Goal: Book appointment/travel/reservation

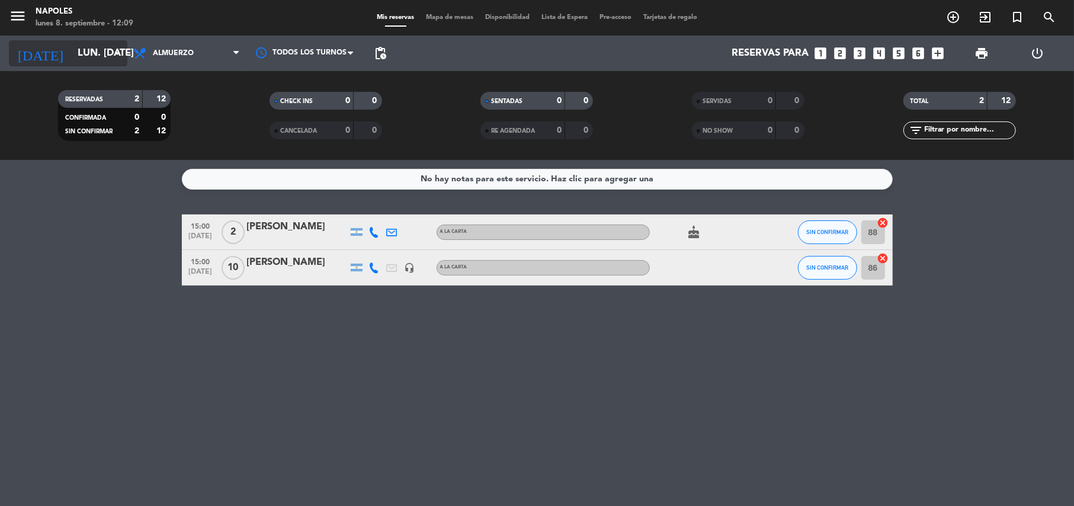
click at [89, 43] on input "lun. [DATE]" at bounding box center [136, 53] width 128 height 23
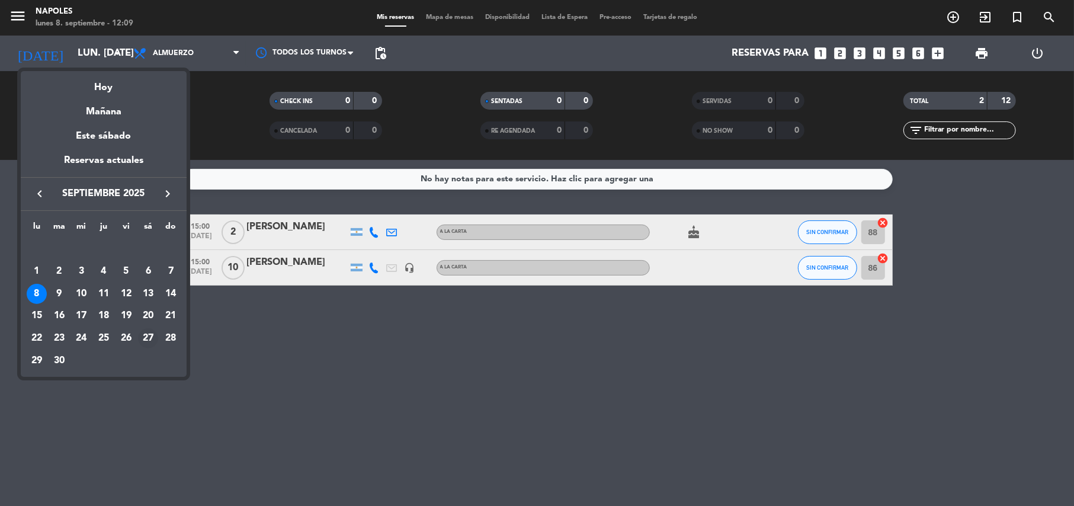
click at [152, 340] on div "27" at bounding box center [148, 338] width 20 height 20
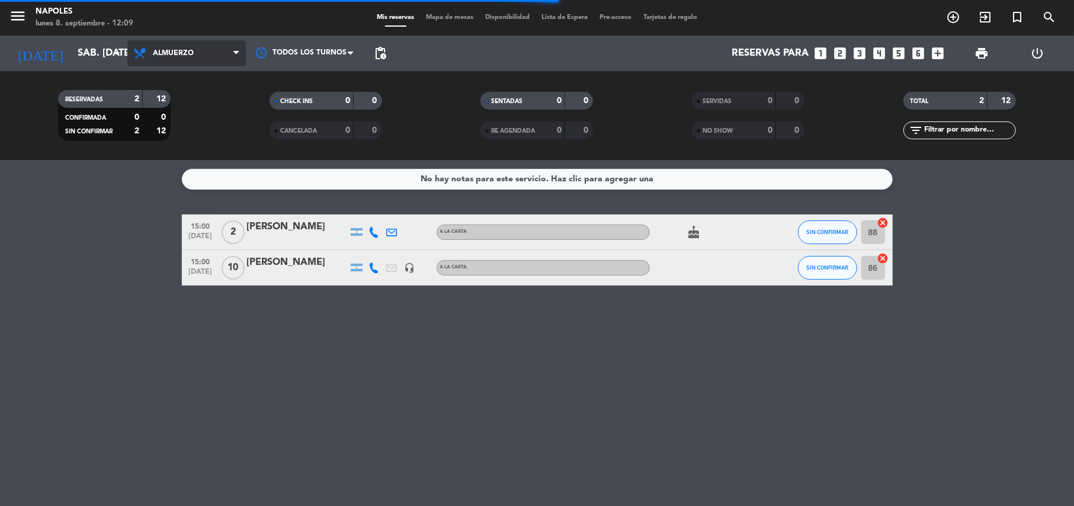
click at [182, 47] on span "Almuerzo" at bounding box center [186, 53] width 118 height 26
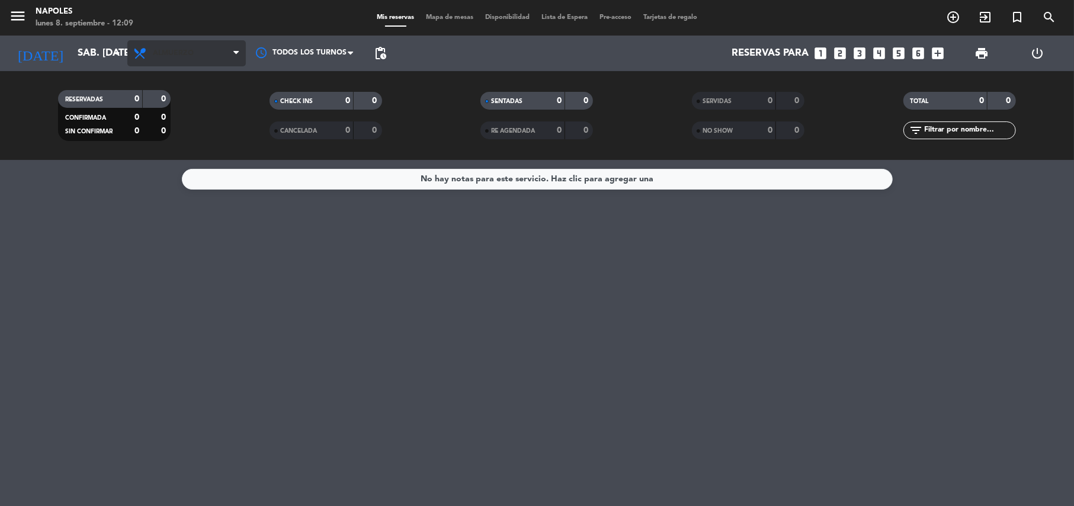
click at [186, 43] on span "Almuerzo" at bounding box center [186, 53] width 118 height 26
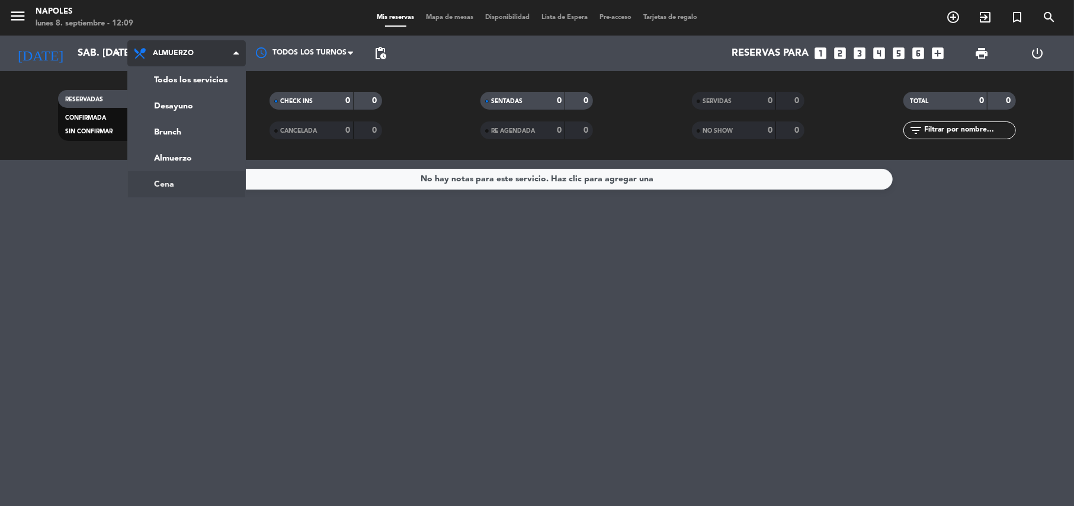
click at [161, 174] on ng-component "menu [PERSON_NAME] lunes 8. septiembre - 12:09 Mis reservas Mapa de mesas Dispo…" at bounding box center [537, 253] width 1074 height 506
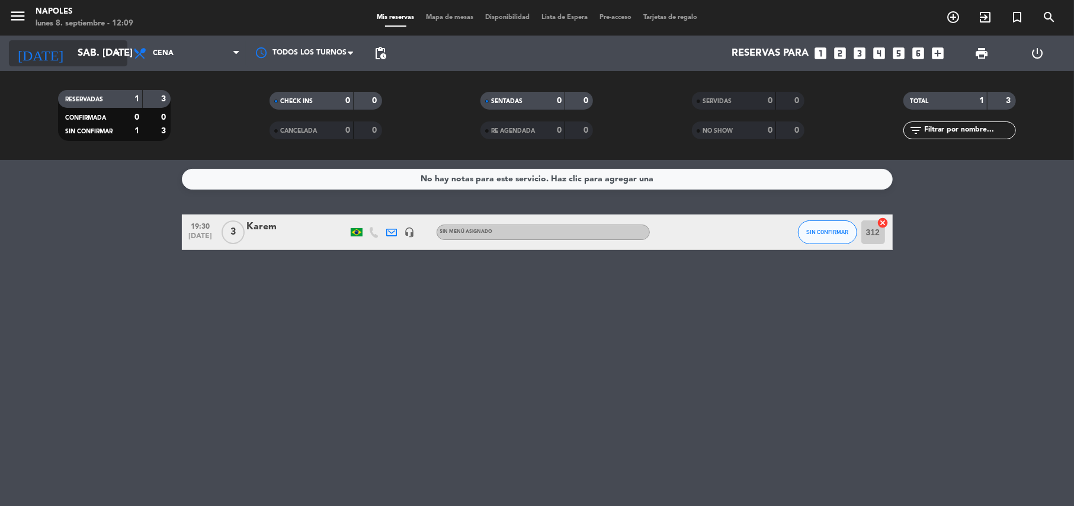
click at [113, 60] on div "[DATE] sáb. [DATE] arrow_drop_down" at bounding box center [68, 53] width 118 height 26
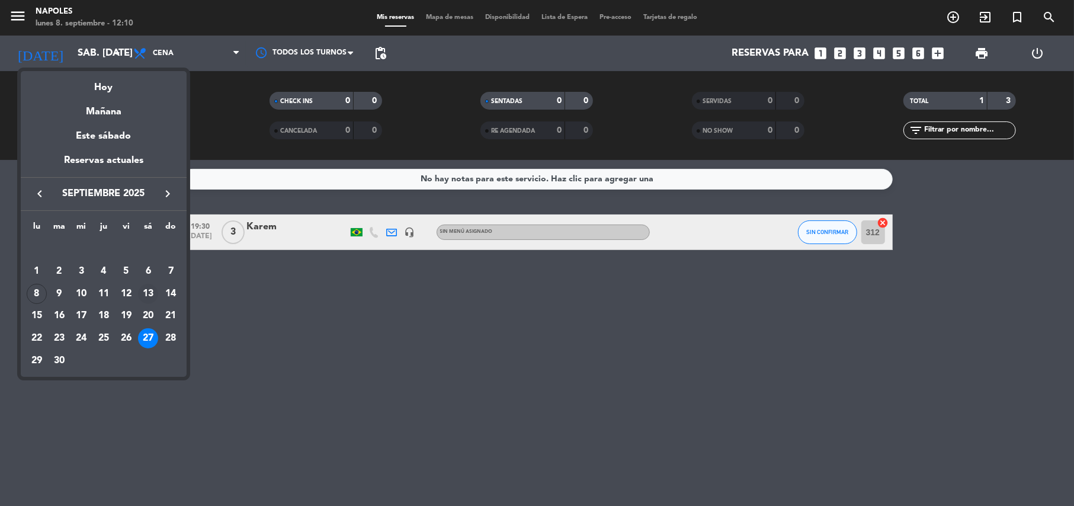
click at [147, 294] on div "13" at bounding box center [148, 294] width 20 height 20
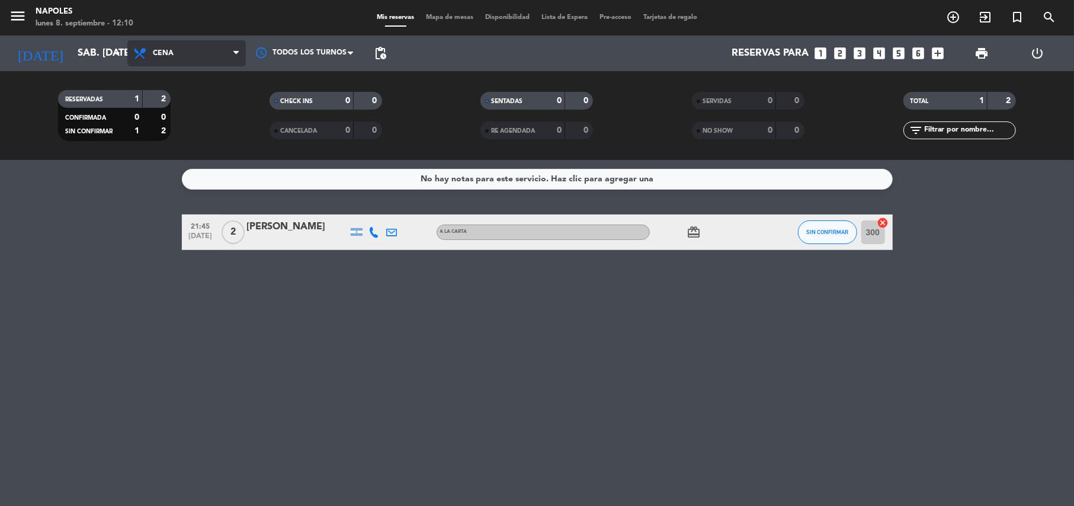
click at [190, 55] on span "Cena" at bounding box center [186, 53] width 118 height 26
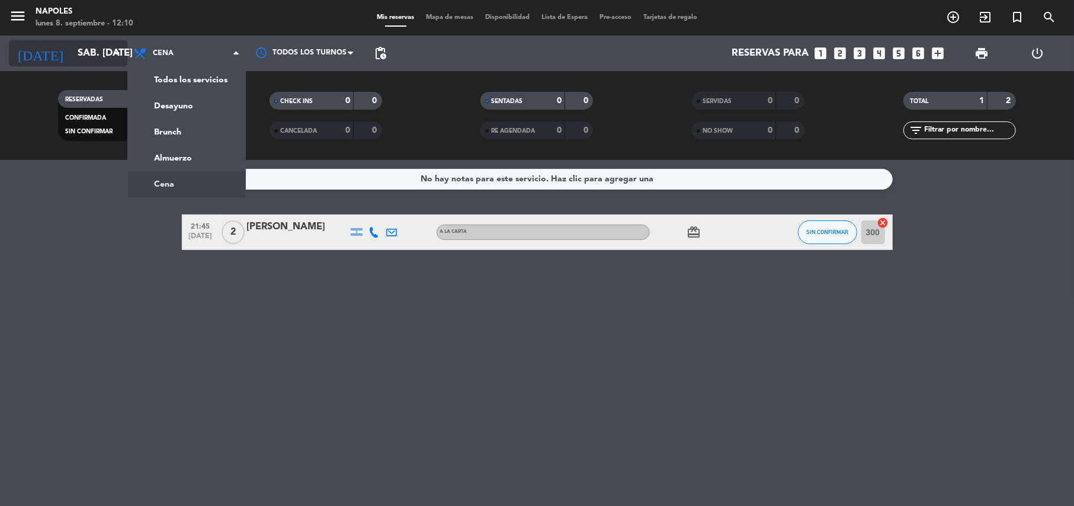
click at [107, 45] on input "sáb. [DATE]" at bounding box center [136, 53] width 128 height 23
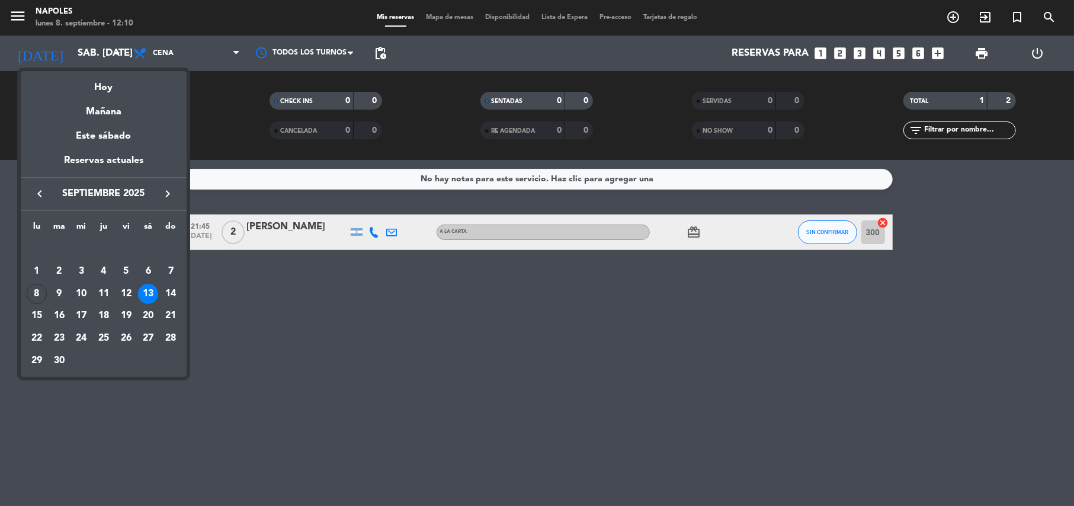
click at [146, 295] on div "13" at bounding box center [148, 294] width 20 height 20
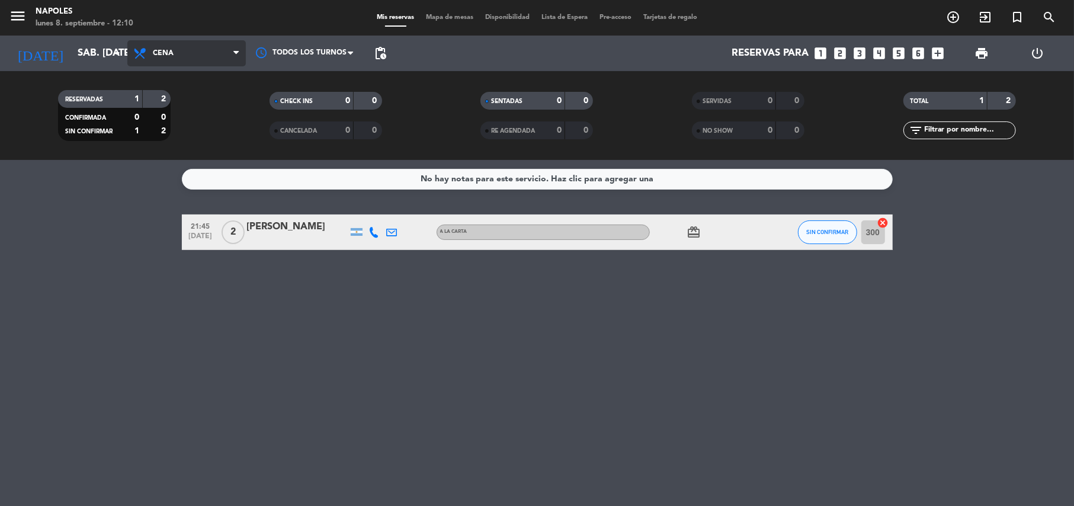
click at [166, 57] on span "Cena" at bounding box center [186, 53] width 118 height 26
click at [155, 179] on ng-component "menu [PERSON_NAME] lunes 8. septiembre - 12:10 Mis reservas Mapa de mesas Dispo…" at bounding box center [537, 253] width 1074 height 506
click at [174, 59] on span "Cena" at bounding box center [186, 53] width 118 height 26
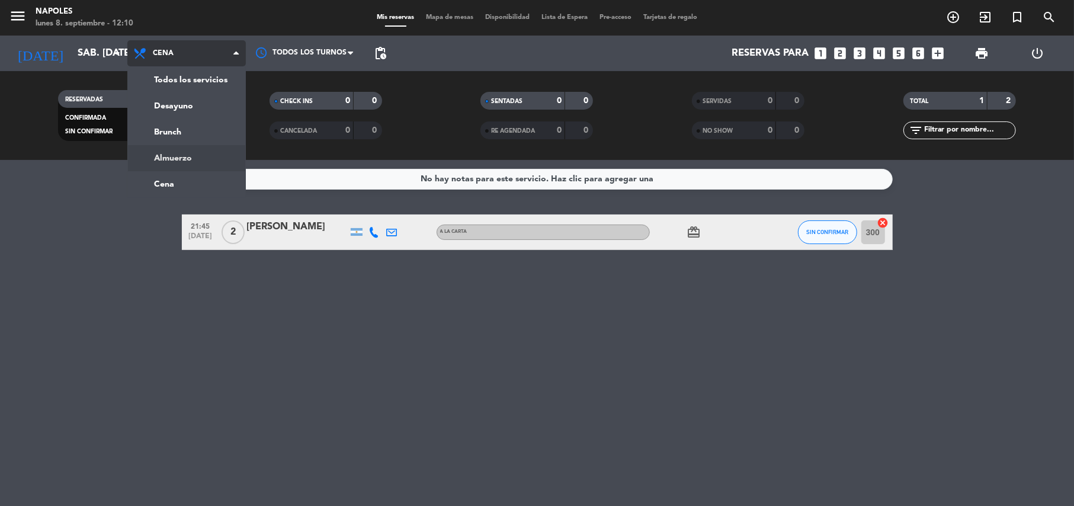
click at [178, 169] on ng-component "menu [PERSON_NAME] lunes 8. septiembre - 12:10 Mis reservas Mapa de mesas Dispo…" at bounding box center [537, 253] width 1074 height 506
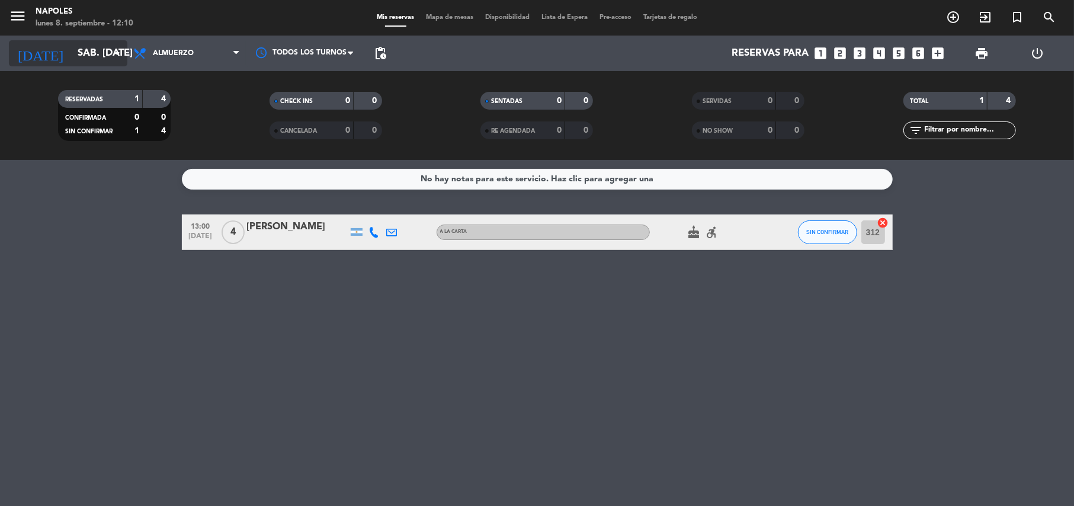
click at [108, 50] on input "sáb. [DATE]" at bounding box center [136, 53] width 128 height 23
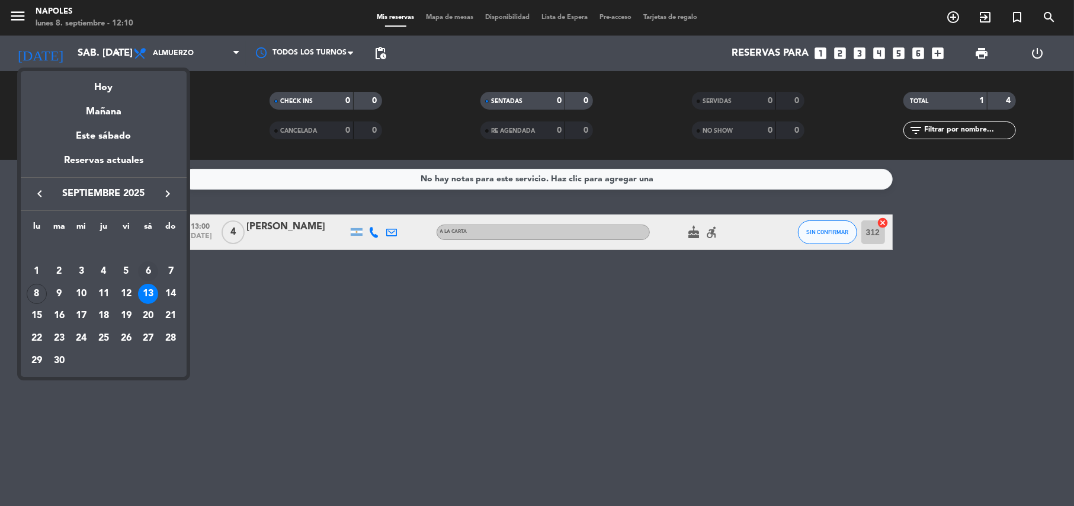
click at [145, 271] on div "6" at bounding box center [148, 271] width 20 height 20
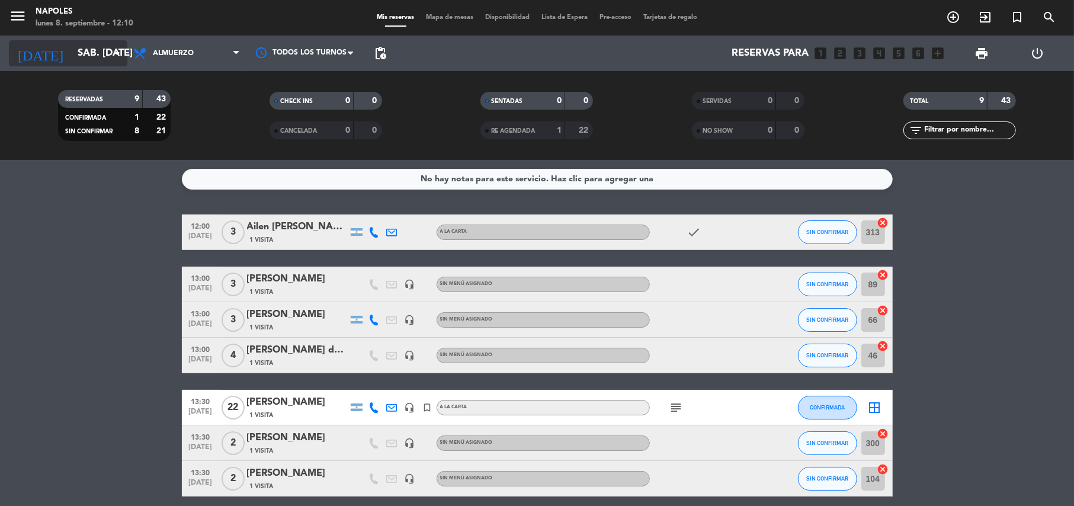
click at [81, 54] on input "sáb. [DATE]" at bounding box center [136, 53] width 128 height 23
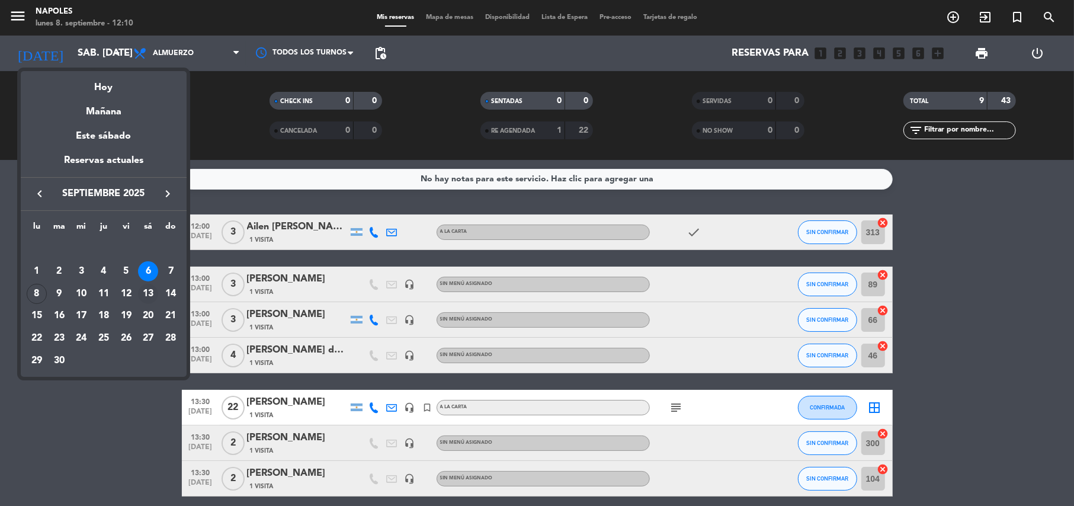
click at [149, 294] on div "13" at bounding box center [148, 294] width 20 height 20
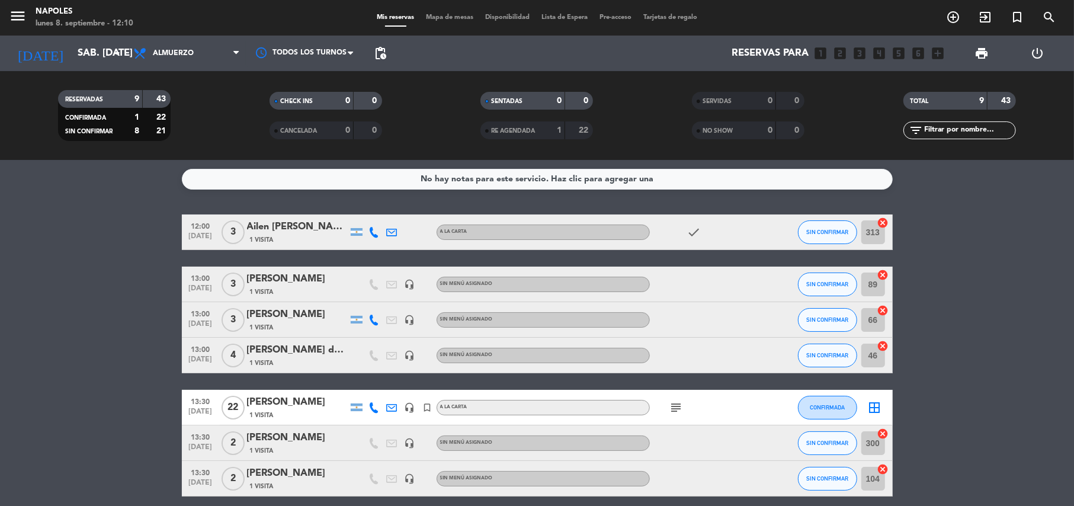
type input "sáb. [DATE]"
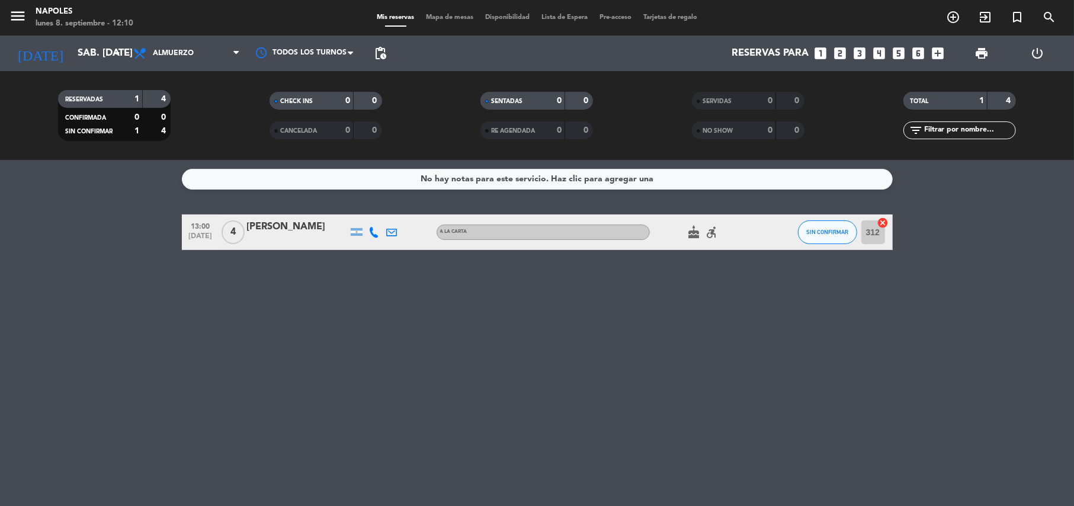
click at [176, 72] on div "RESERVADAS 1 4 CONFIRMADA 0 0 SIN CONFIRMAR 1 4 CHECK INS 0 0 CANCELADA 0 0 SEN…" at bounding box center [537, 115] width 1074 height 89
click at [185, 60] on span "Almuerzo" at bounding box center [186, 53] width 118 height 26
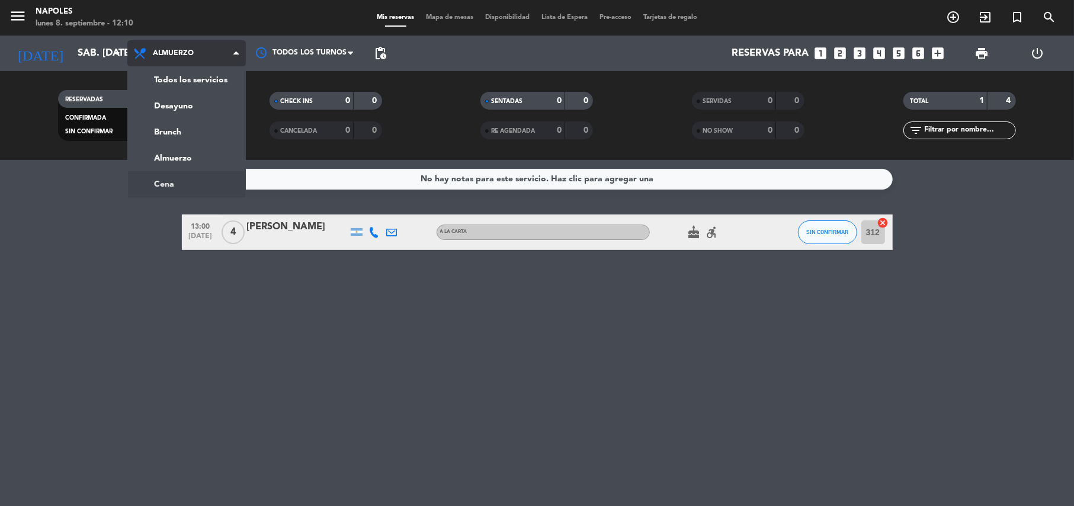
click at [171, 185] on ng-component "menu [PERSON_NAME] lunes 8. septiembre - 12:10 Mis reservas Mapa de mesas Dispo…" at bounding box center [537, 253] width 1074 height 506
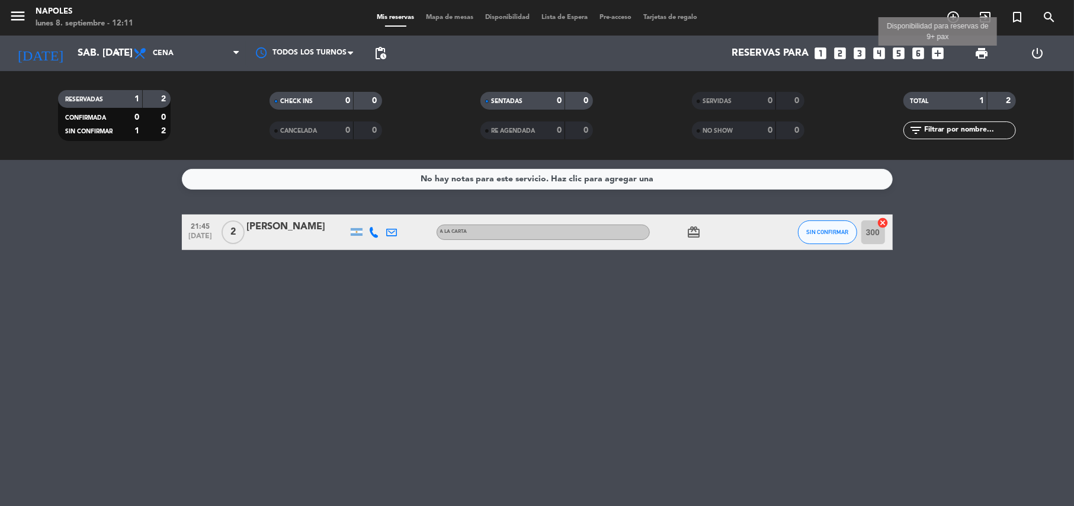
click at [942, 50] on icon "add_box" at bounding box center [937, 53] width 15 height 15
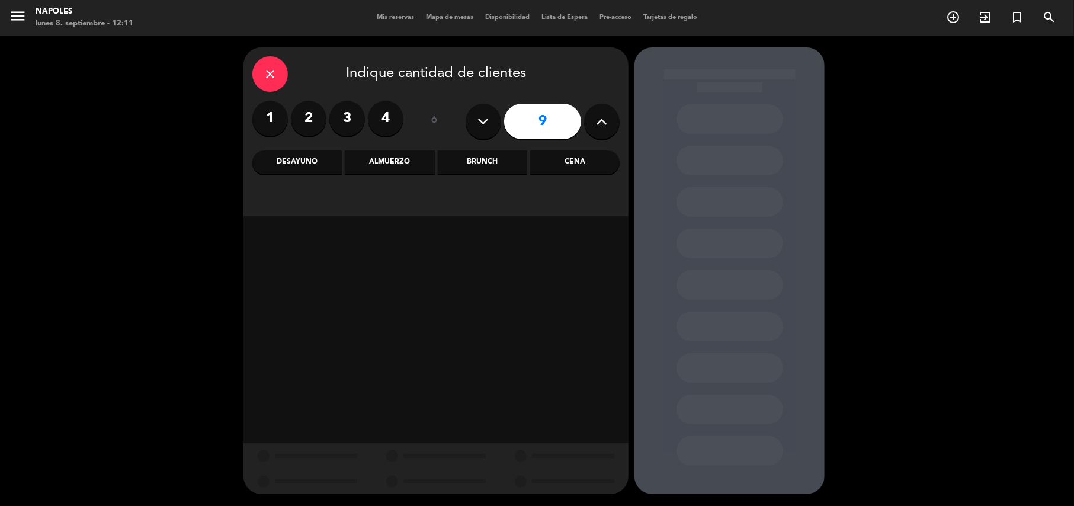
click at [588, 174] on div "Cena" at bounding box center [574, 162] width 89 height 24
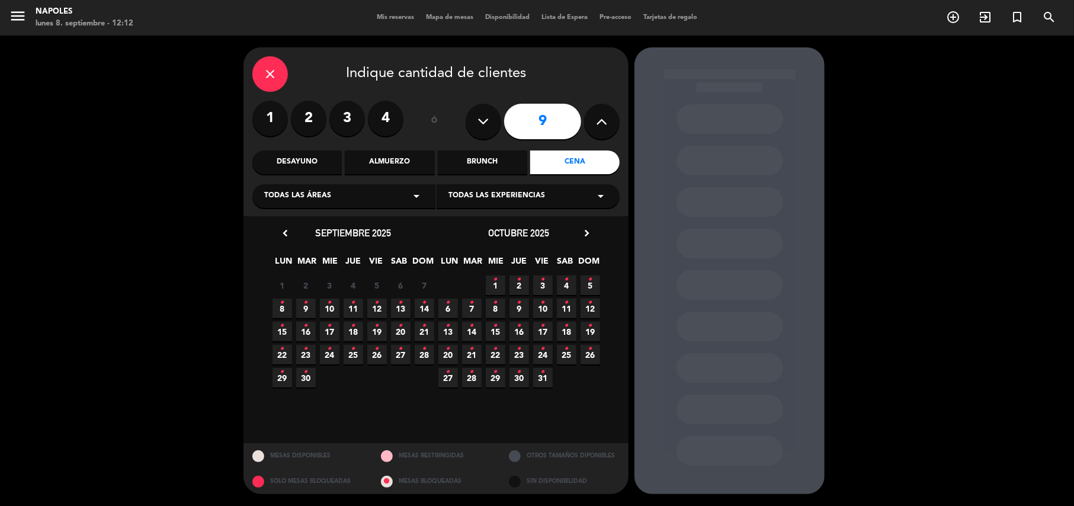
click at [403, 301] on span "13 •" at bounding box center [401, 308] width 20 height 20
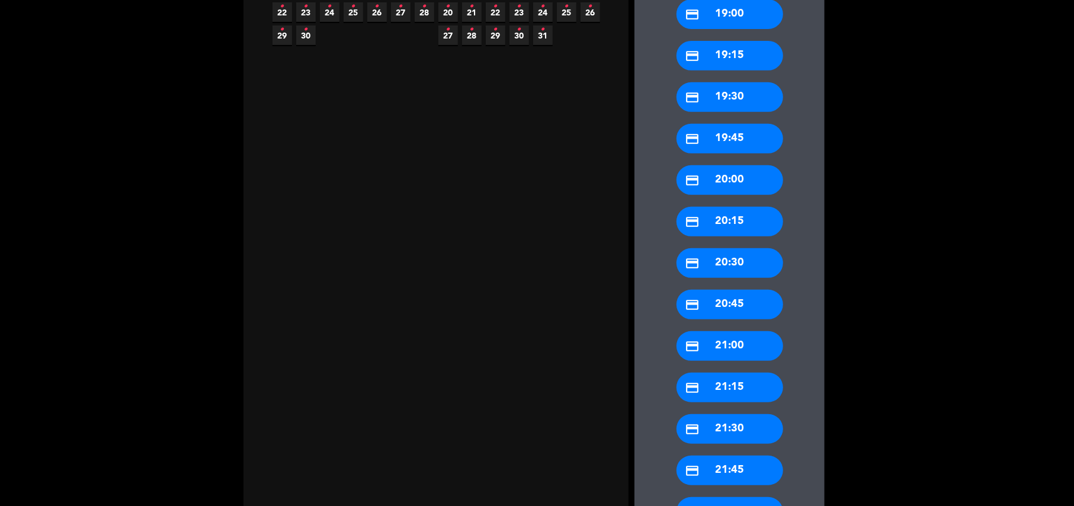
scroll to position [394, 0]
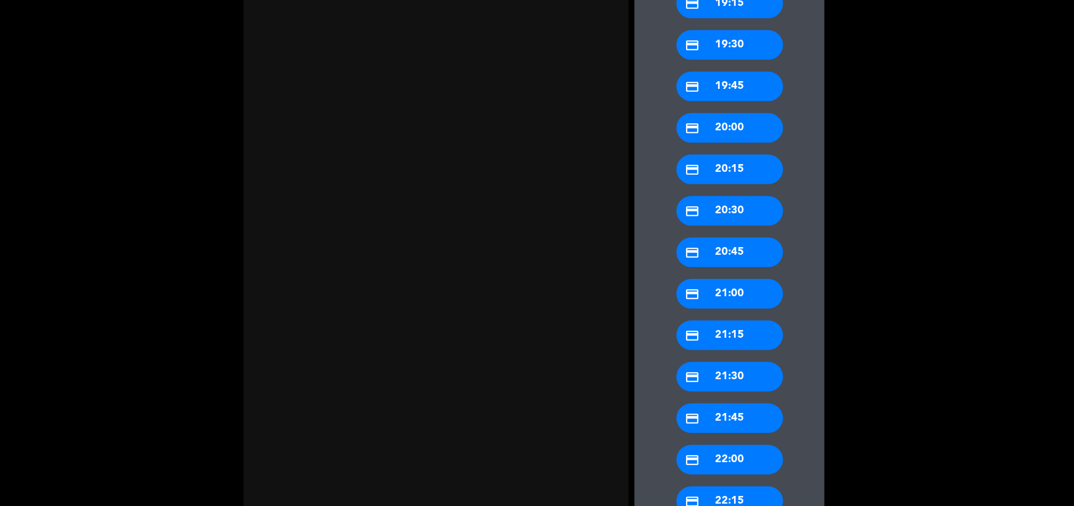
click at [723, 460] on div "credit_card 22:00" at bounding box center [729, 460] width 107 height 30
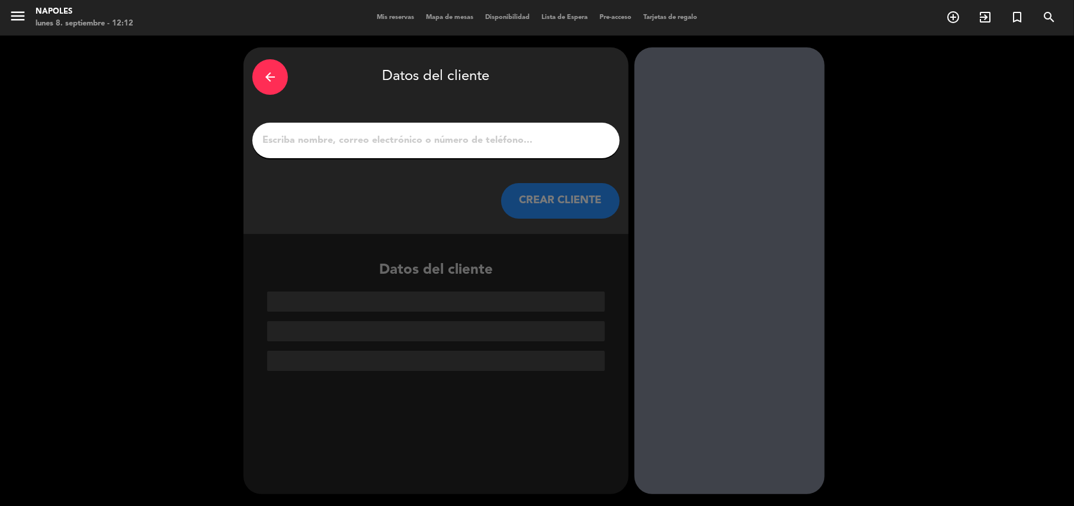
scroll to position [0, 0]
drag, startPoint x: 500, startPoint y: 145, endPoint x: 481, endPoint y: 147, distance: 18.5
click at [496, 145] on input "1" at bounding box center [435, 140] width 349 height 17
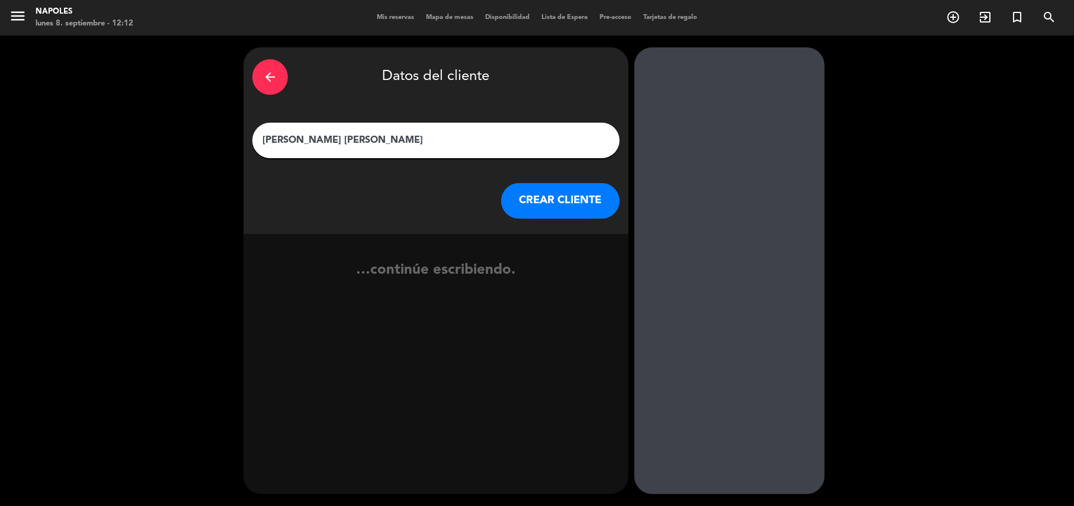
type input "[PERSON_NAME] [PERSON_NAME]"
click at [529, 180] on div "arrow_back Datos del cliente [PERSON_NAME] CLIENTE" at bounding box center [435, 140] width 385 height 187
click at [529, 190] on button "CREAR CLIENTE" at bounding box center [560, 201] width 118 height 36
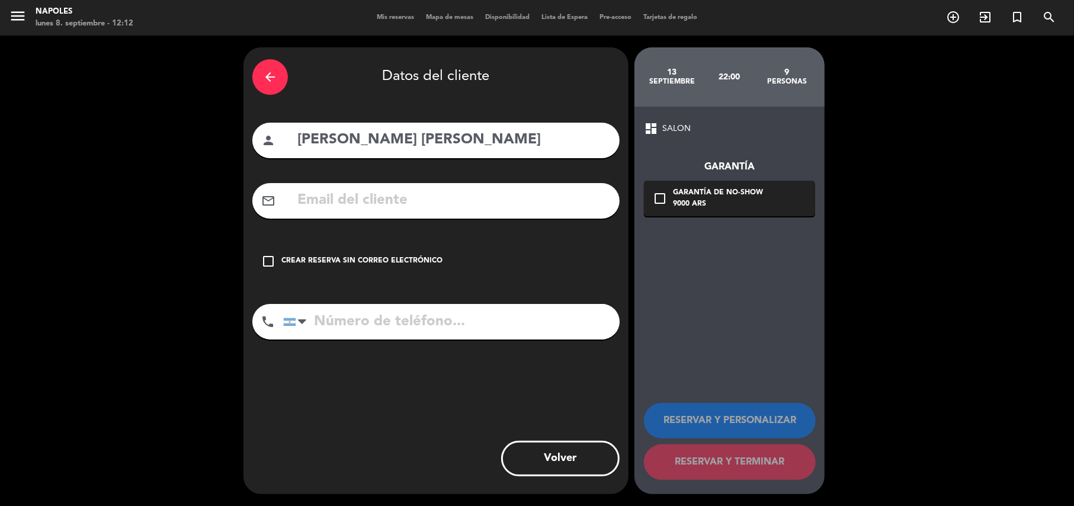
click at [328, 255] on div "Crear reserva sin correo electrónico" at bounding box center [361, 261] width 161 height 12
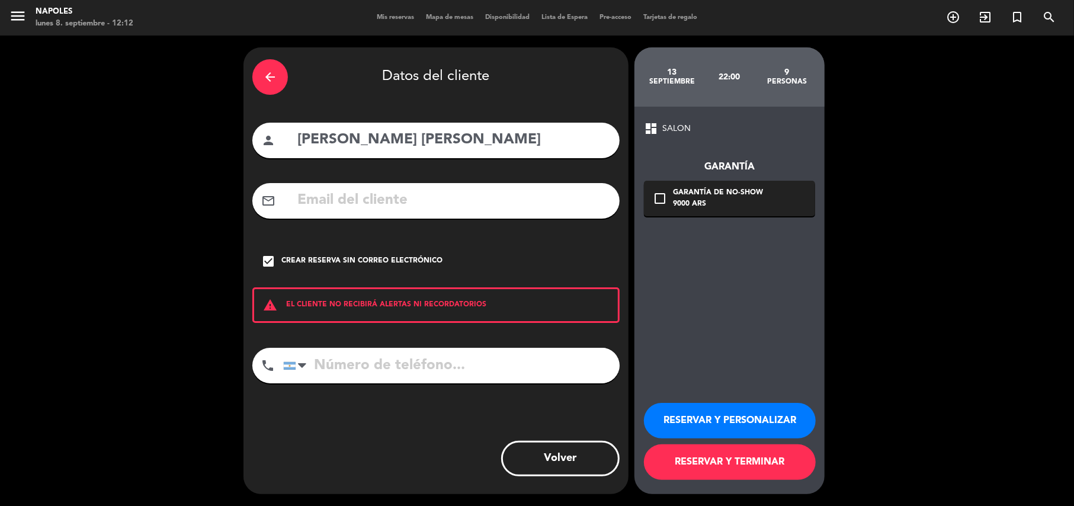
click at [775, 460] on button "RESERVAR Y TERMINAR" at bounding box center [730, 462] width 172 height 36
